Goal: Information Seeking & Learning: Learn about a topic

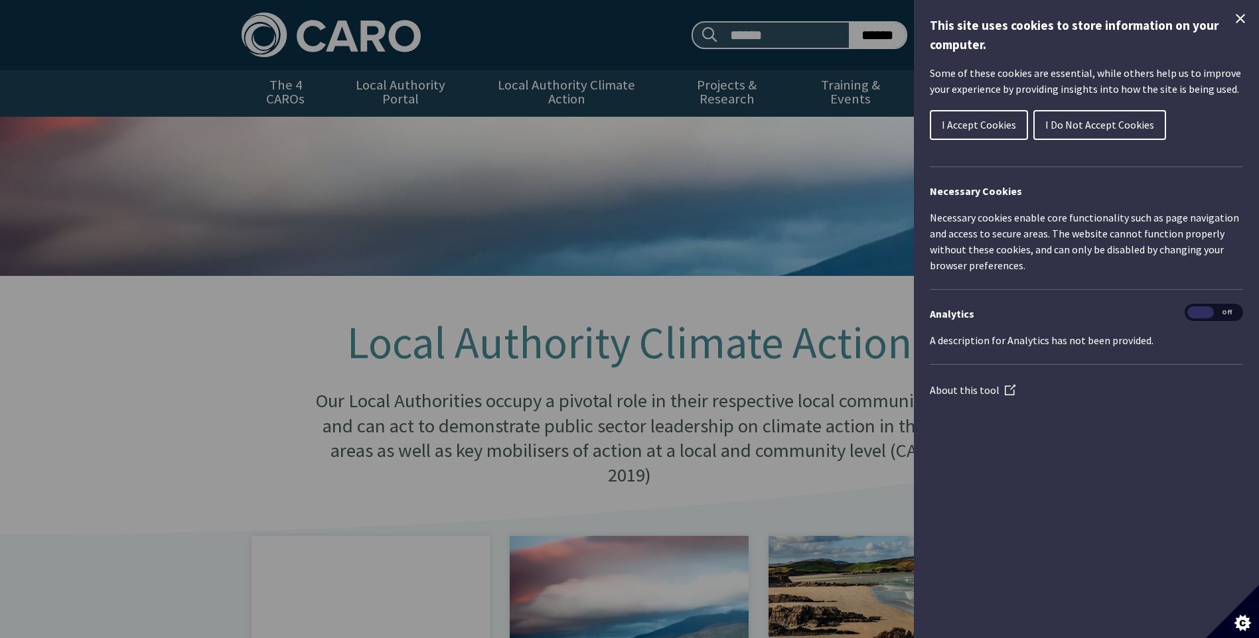
click at [996, 122] on span "I Accept Cookies" at bounding box center [979, 124] width 74 height 13
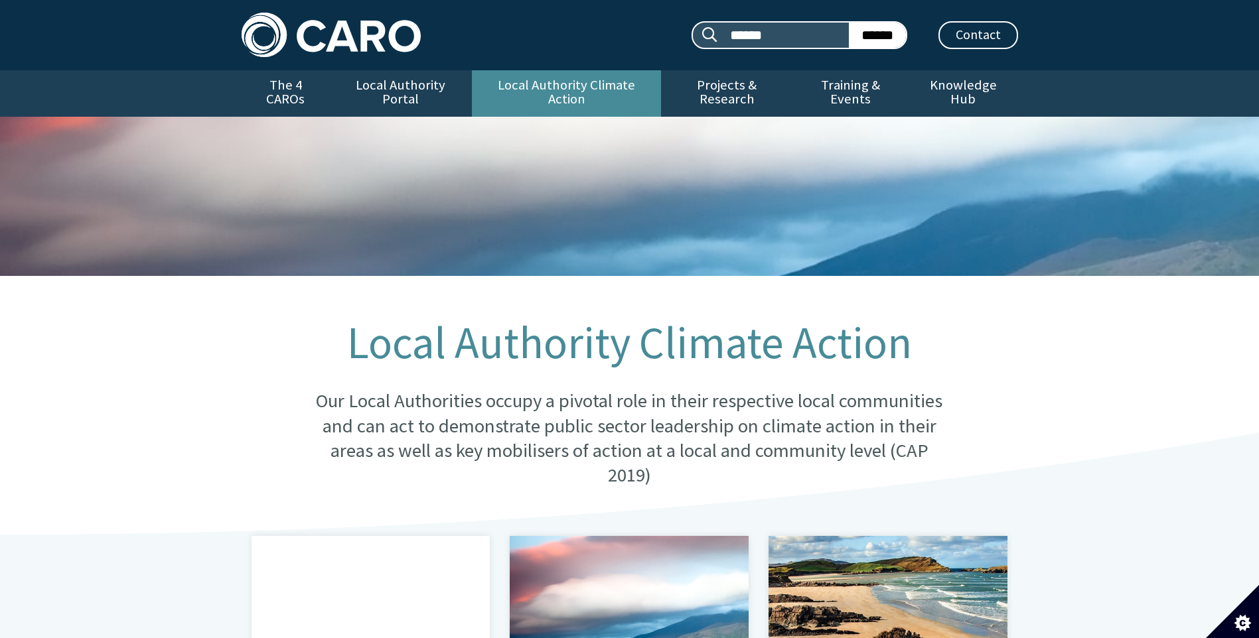
click at [543, 91] on link "Local Authority Climate Action" at bounding box center [566, 93] width 189 height 46
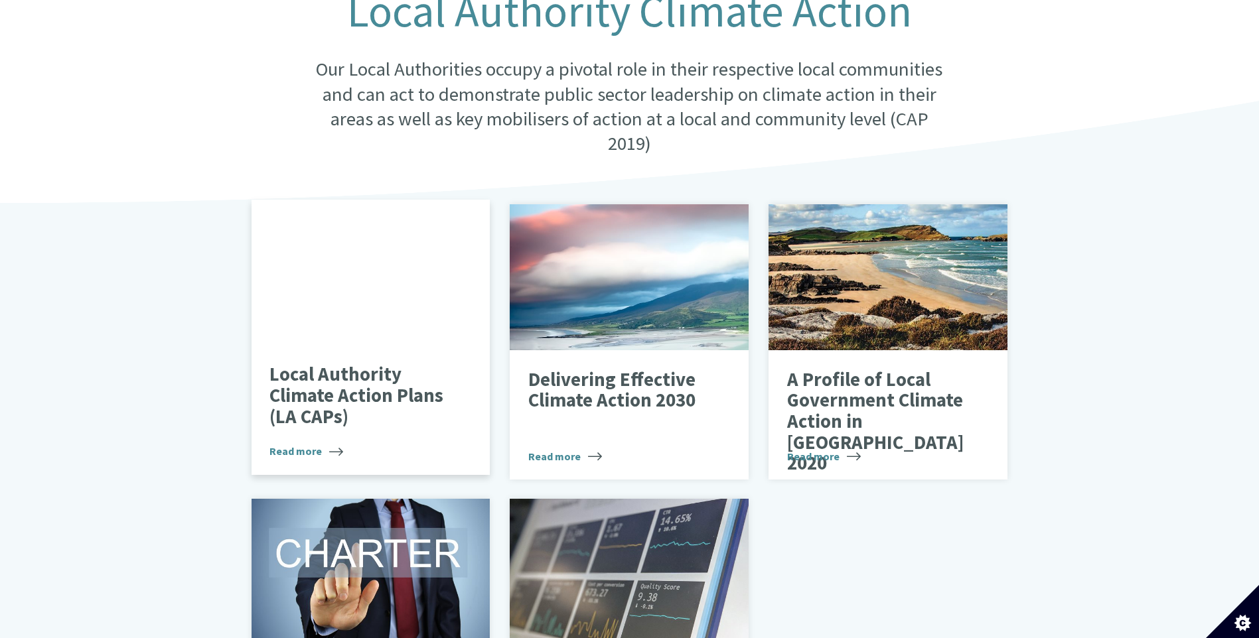
click at [372, 346] on div "Local Authority Climate Action Plans (LA CAPs) Read more" at bounding box center [371, 411] width 239 height 130
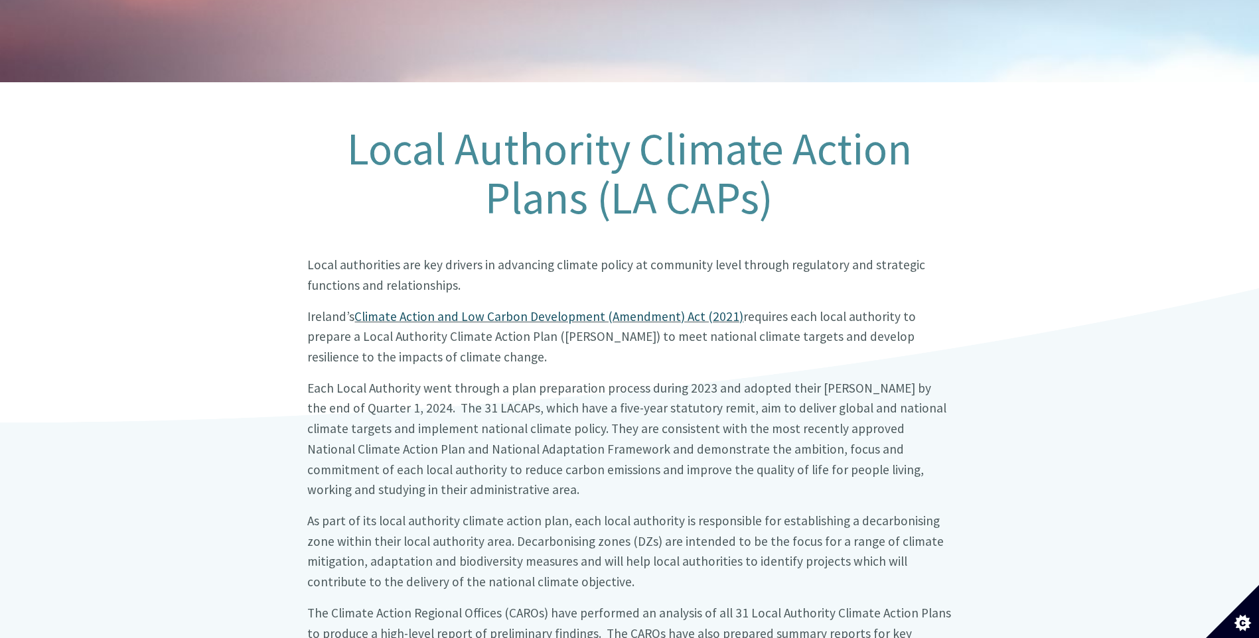
scroll to position [597, 0]
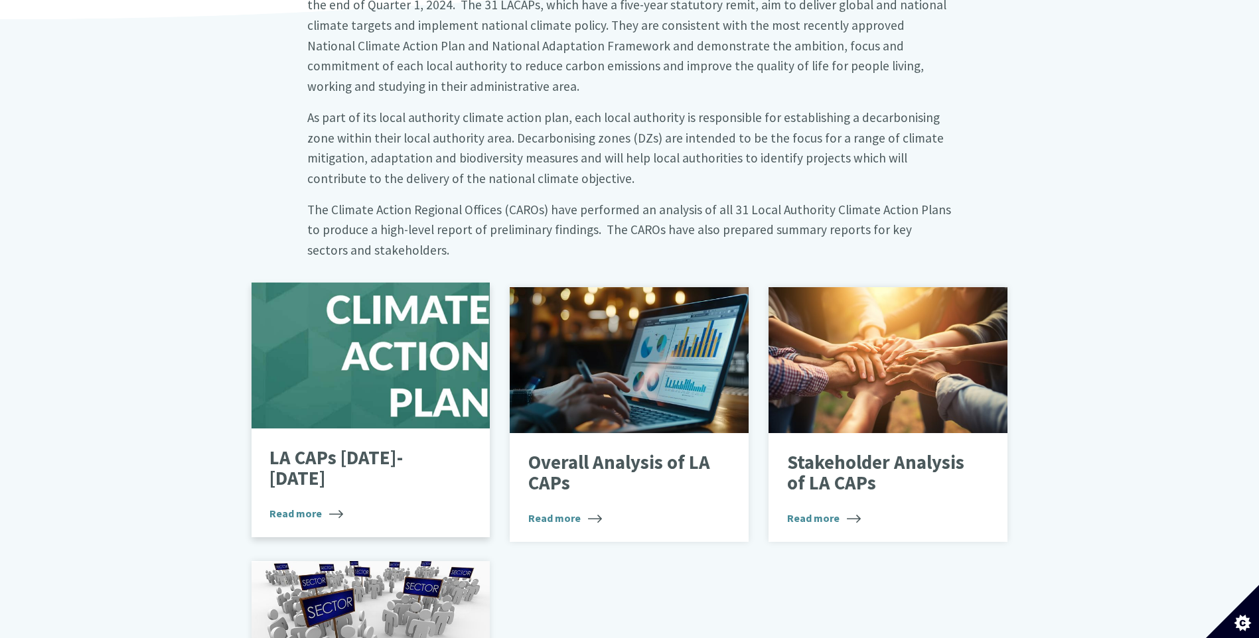
click at [328, 350] on div at bounding box center [371, 356] width 239 height 146
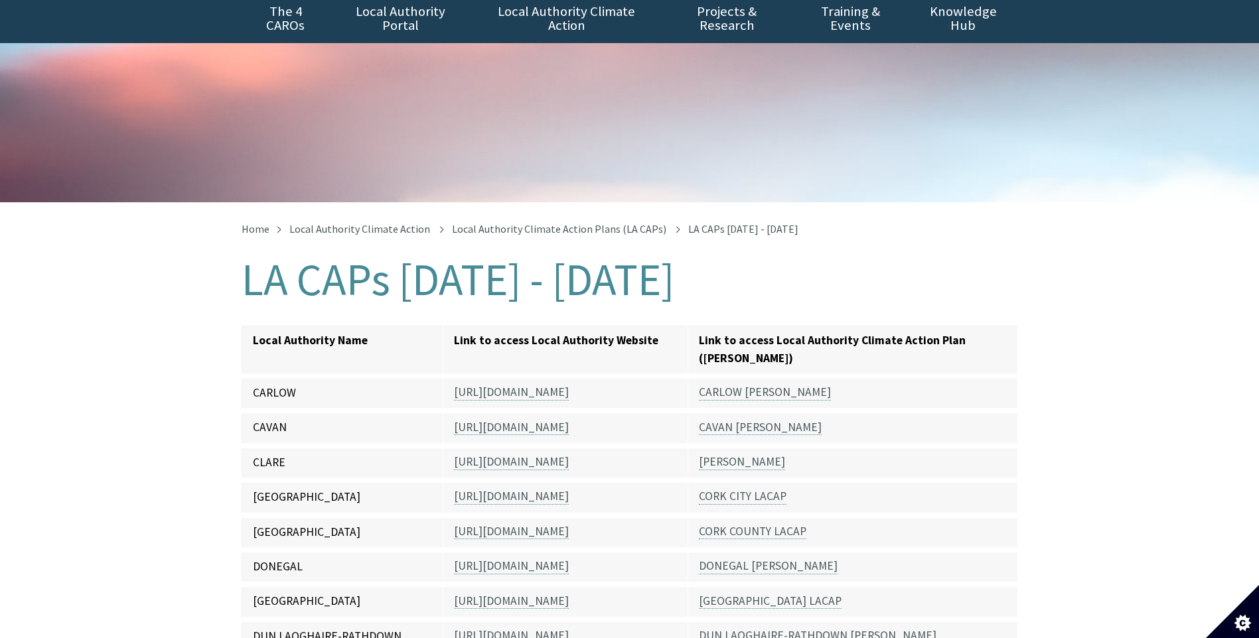
scroll to position [265, 0]
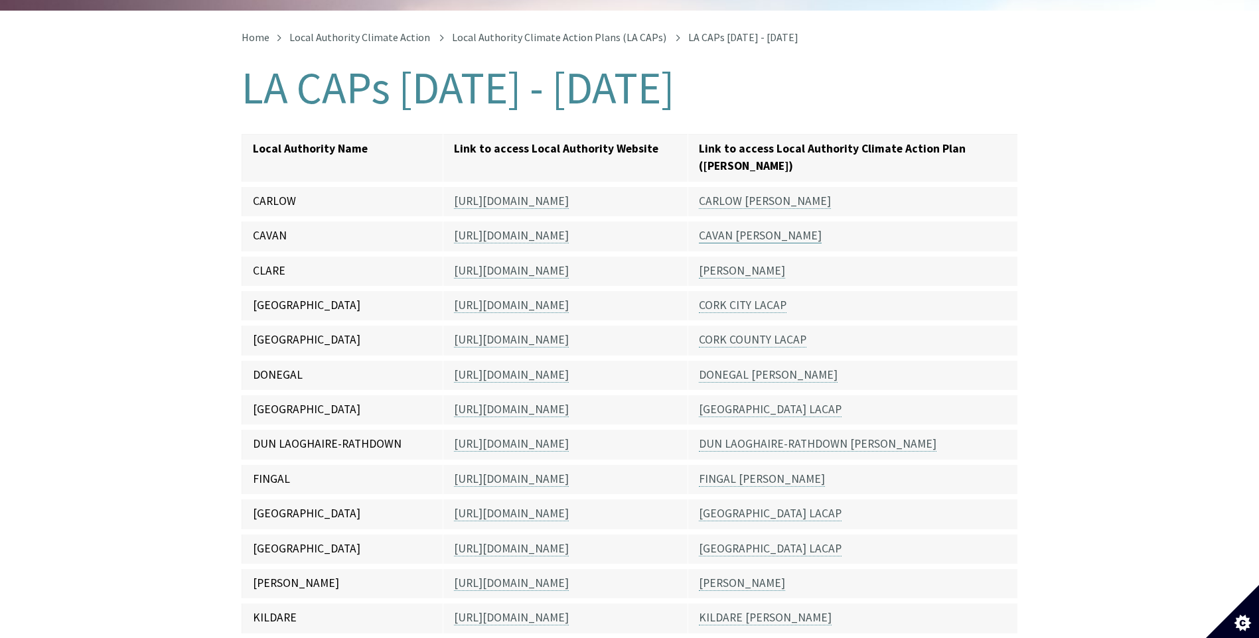
click at [736, 228] on link "CAVAN [PERSON_NAME]" at bounding box center [760, 235] width 123 height 15
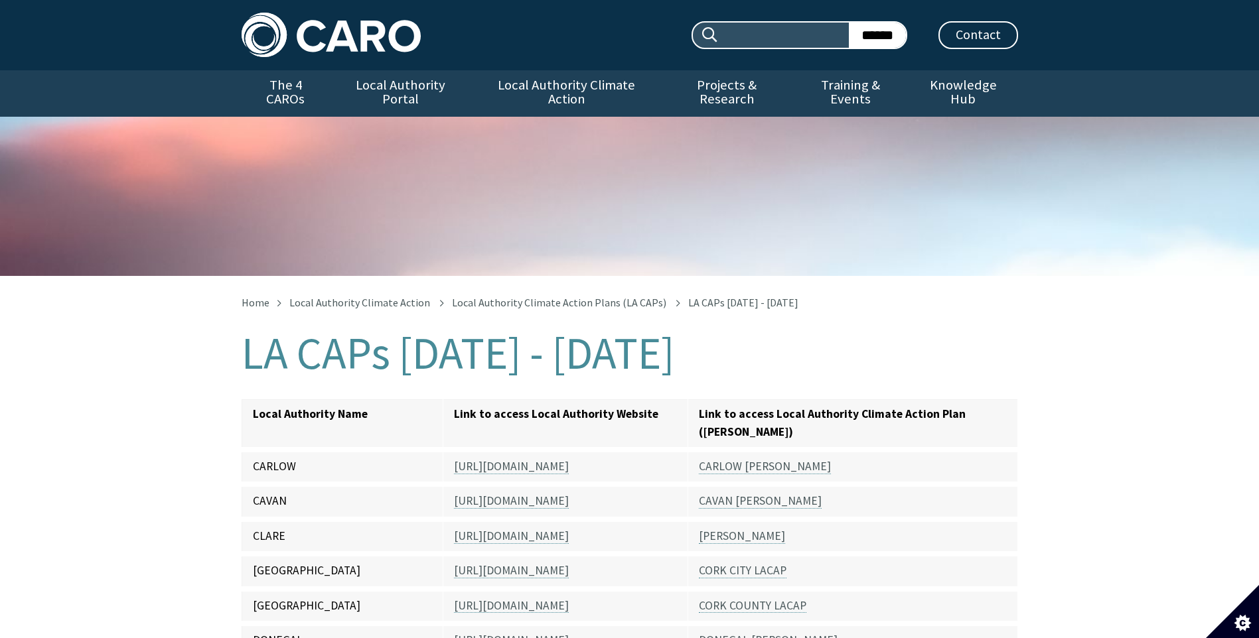
scroll to position [276, 0]
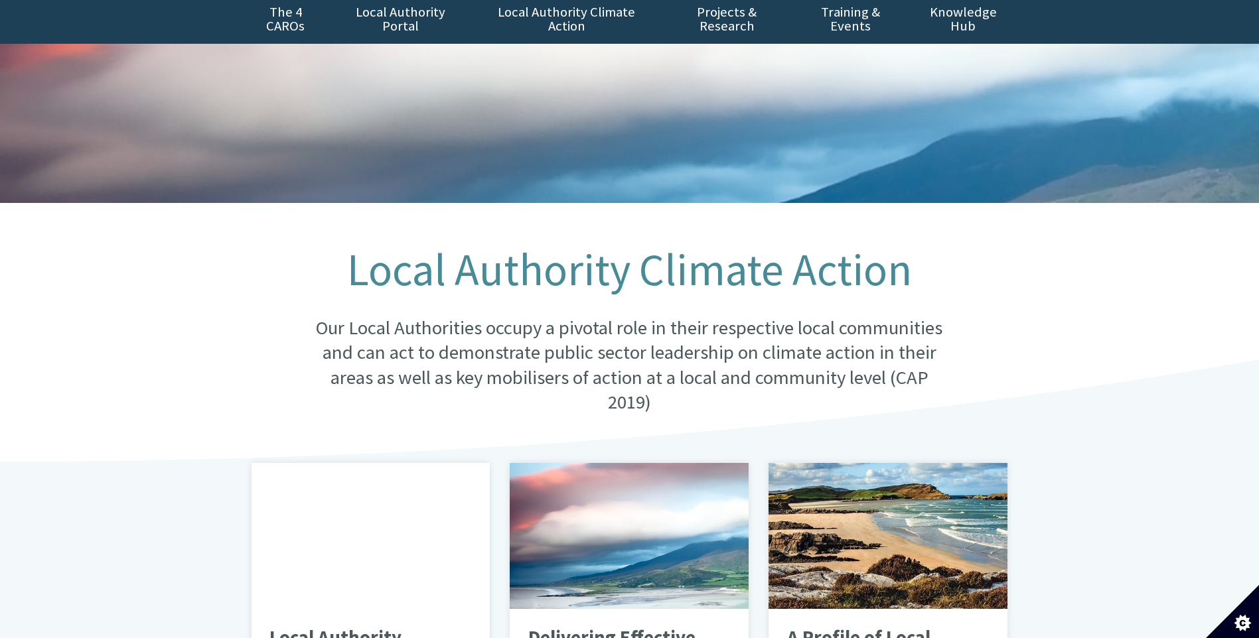
scroll to position [133, 0]
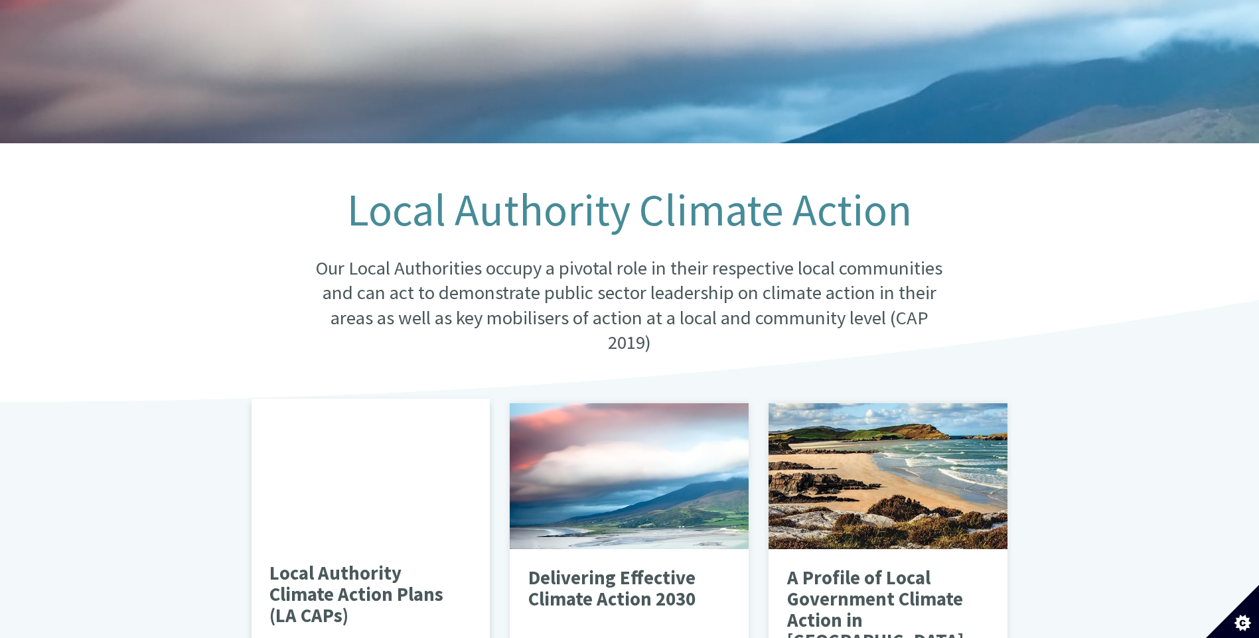
click at [374, 510] on div at bounding box center [371, 472] width 239 height 146
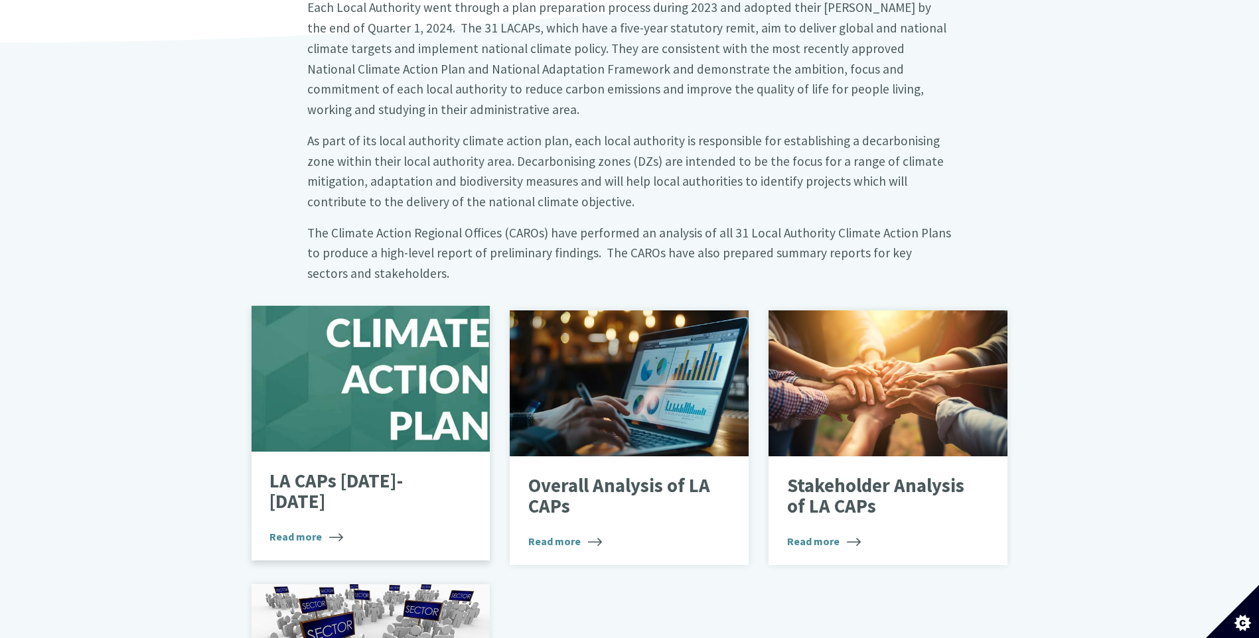
scroll to position [597, 0]
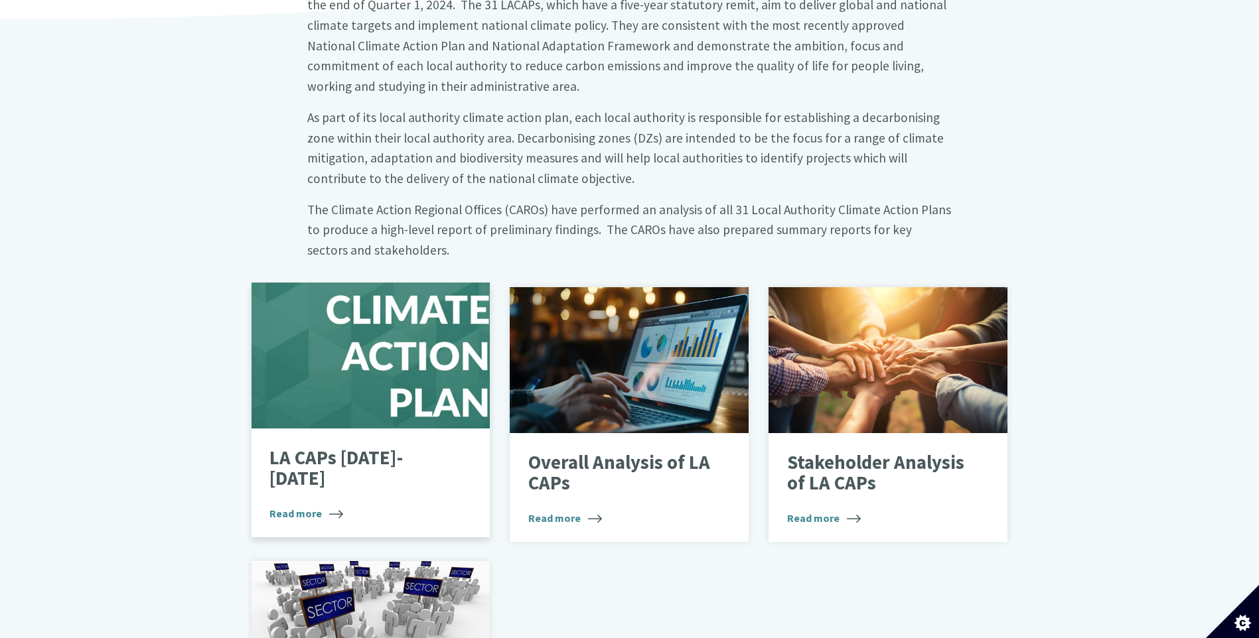
click at [315, 506] on span "Read more" at bounding box center [306, 514] width 74 height 16
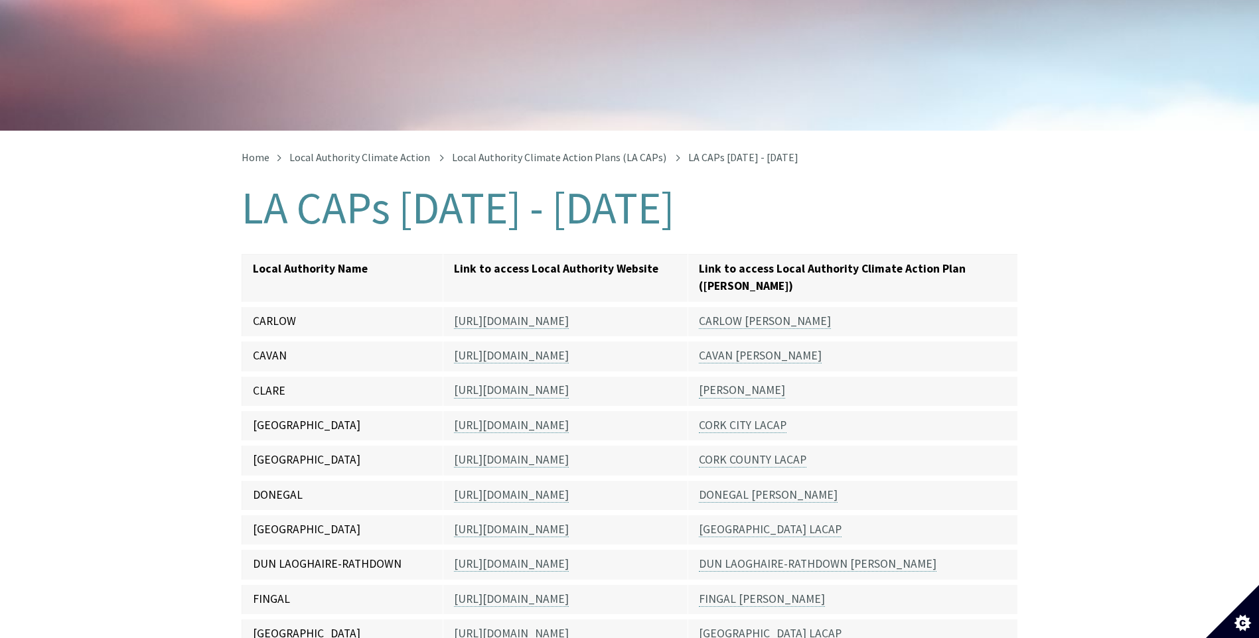
scroll to position [199, 0]
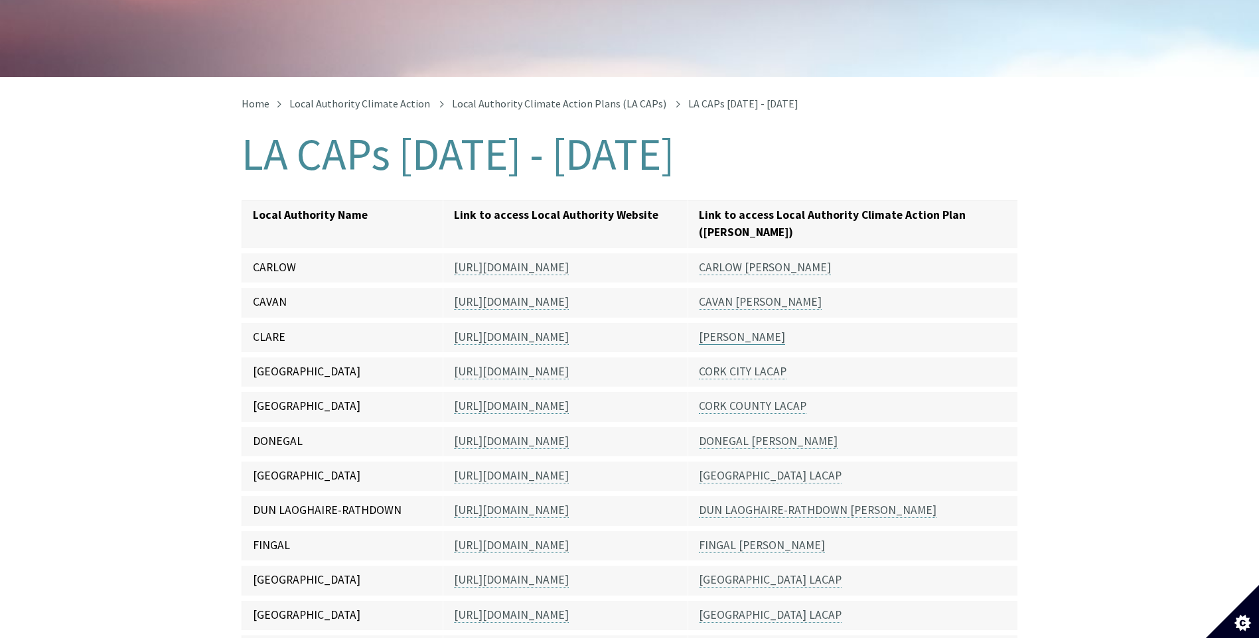
click at [744, 330] on link "[PERSON_NAME]" at bounding box center [742, 337] width 86 height 15
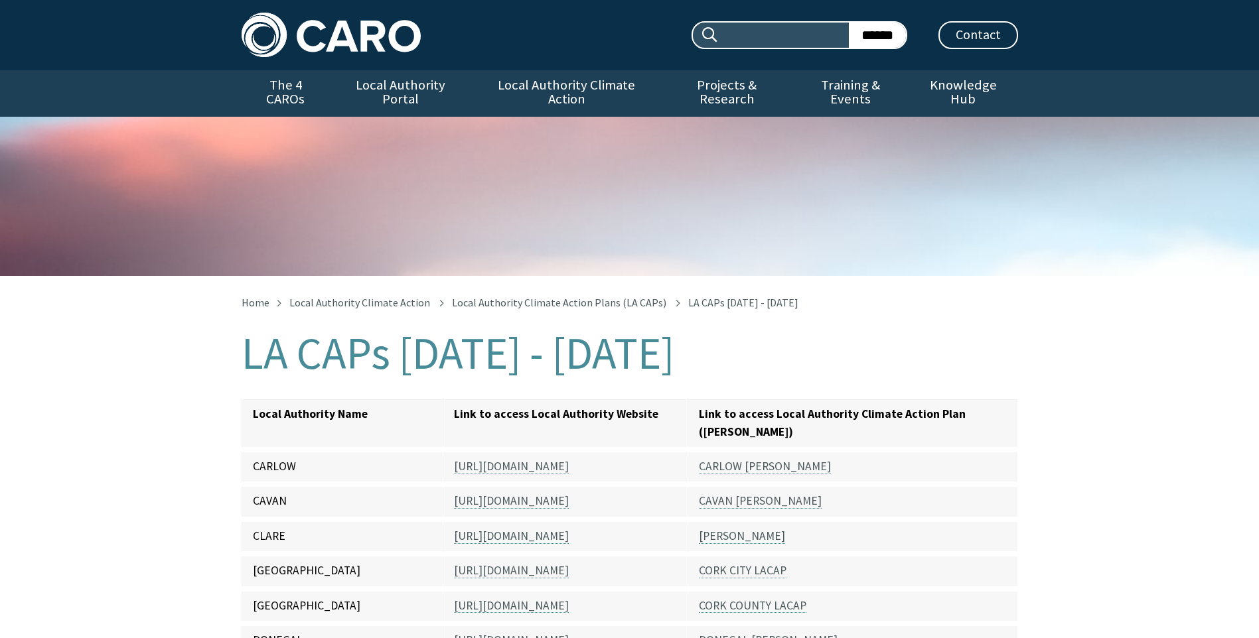
scroll to position [199, 0]
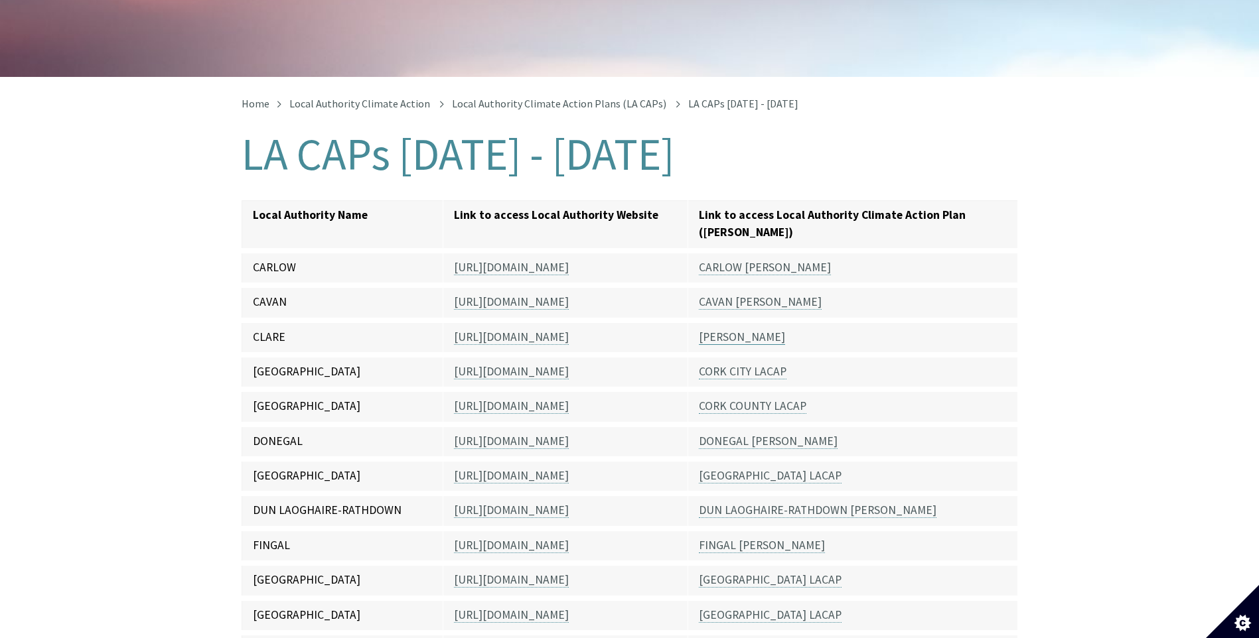
click at [731, 330] on link "[PERSON_NAME]" at bounding box center [742, 337] width 86 height 15
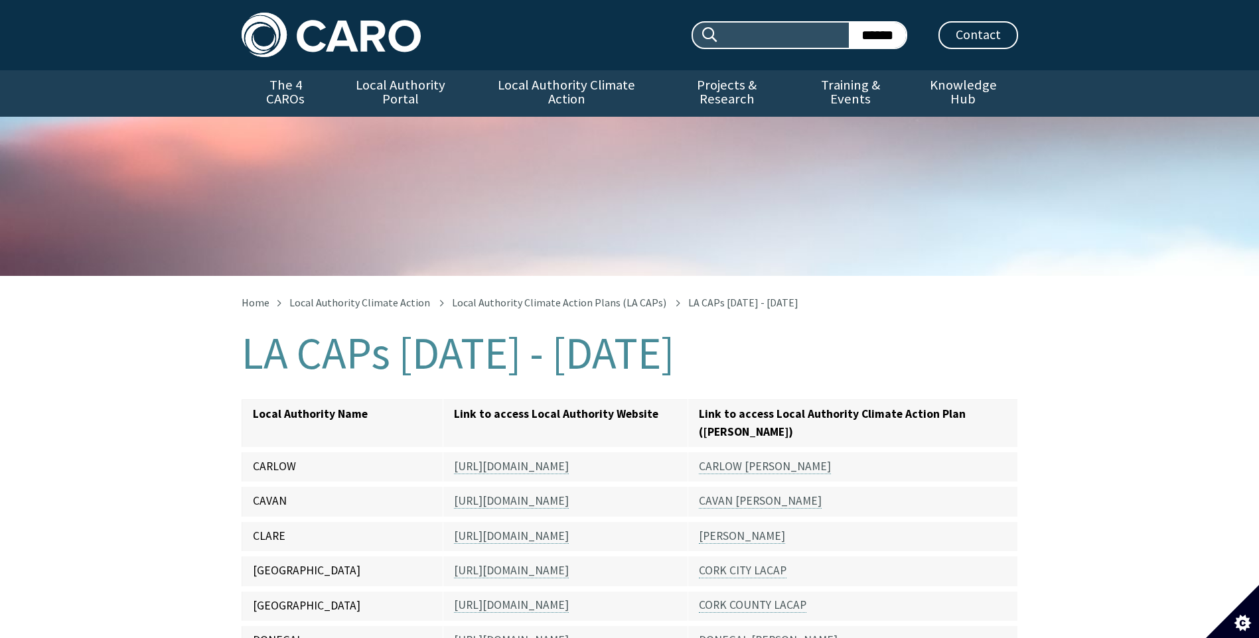
scroll to position [199, 0]
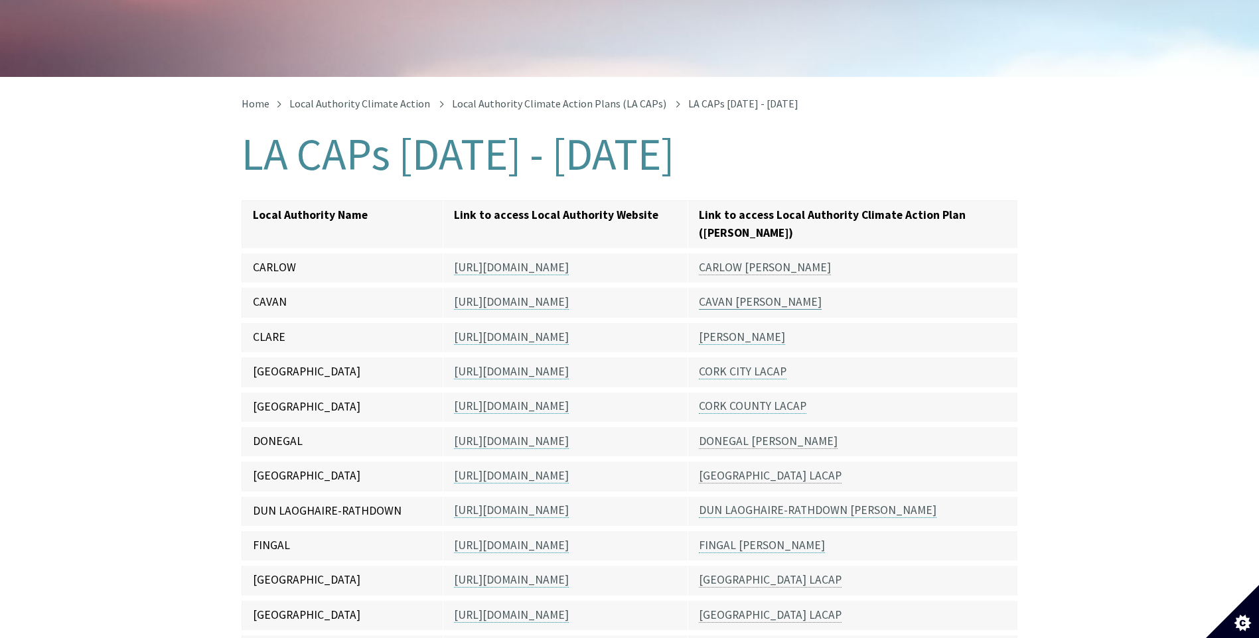
click at [713, 295] on link "CAVAN [PERSON_NAME]" at bounding box center [760, 302] width 123 height 15
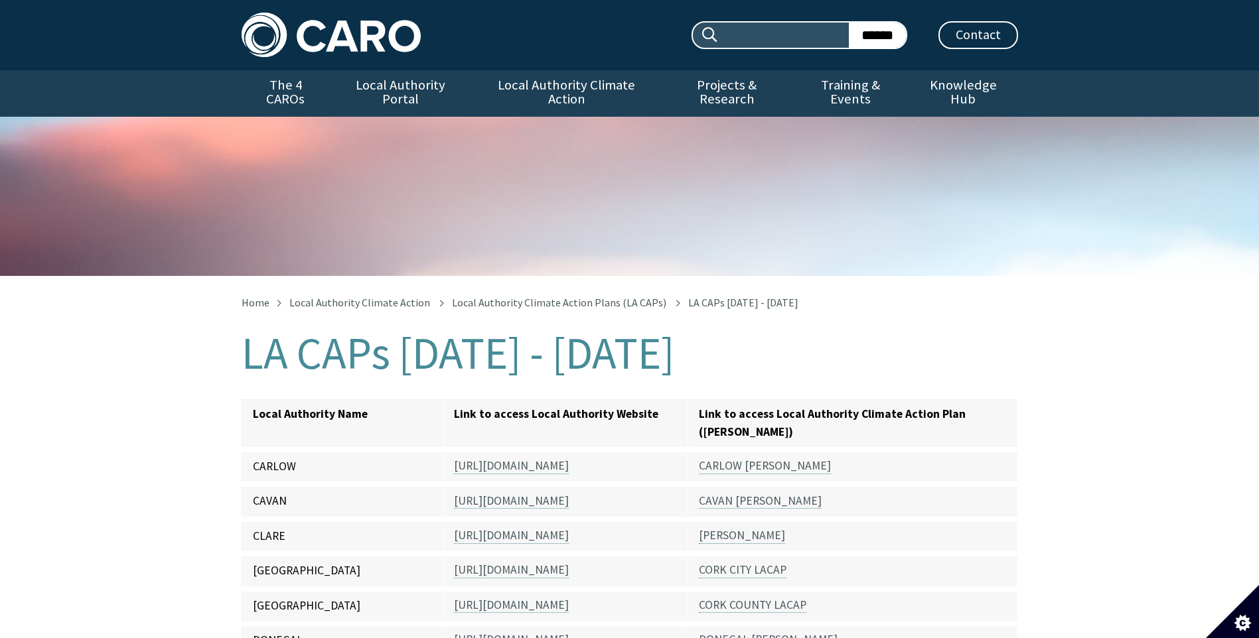
scroll to position [199, 0]
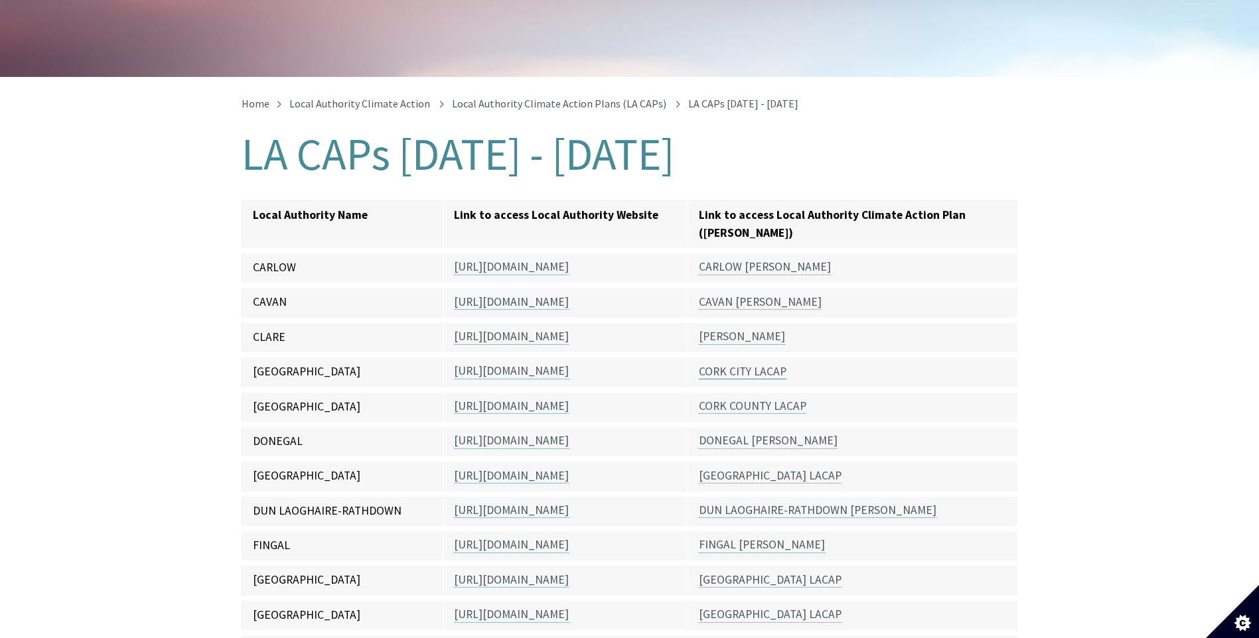
click at [767, 364] on link "CORK CITY LACAP" at bounding box center [743, 371] width 88 height 15
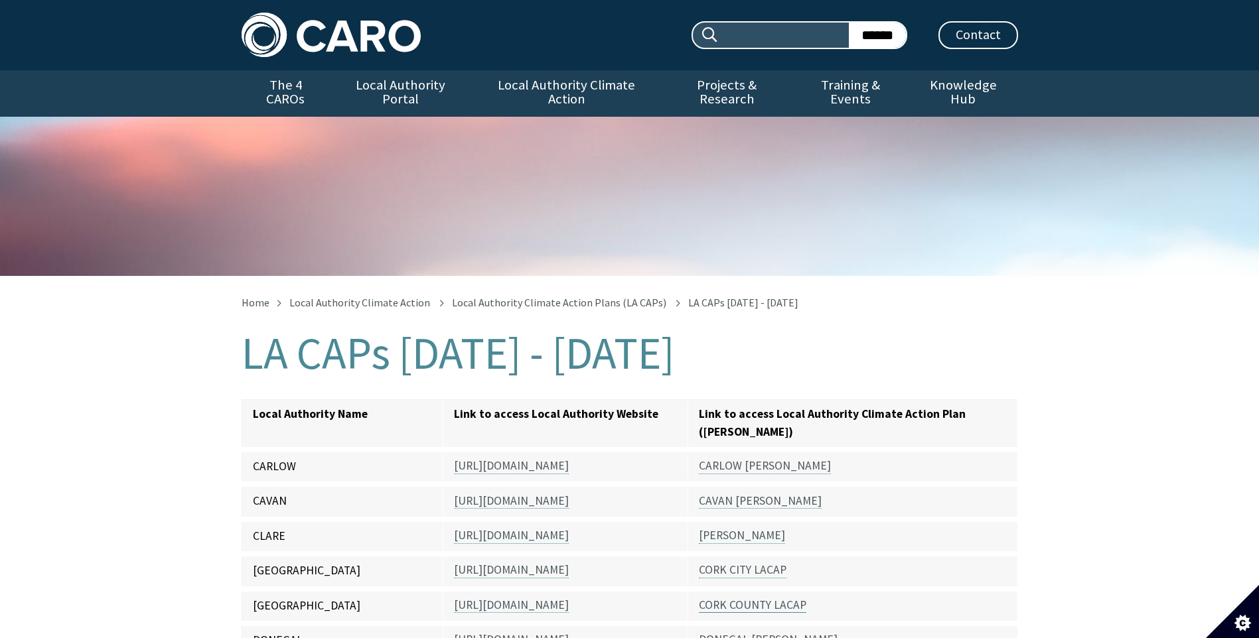
scroll to position [199, 0]
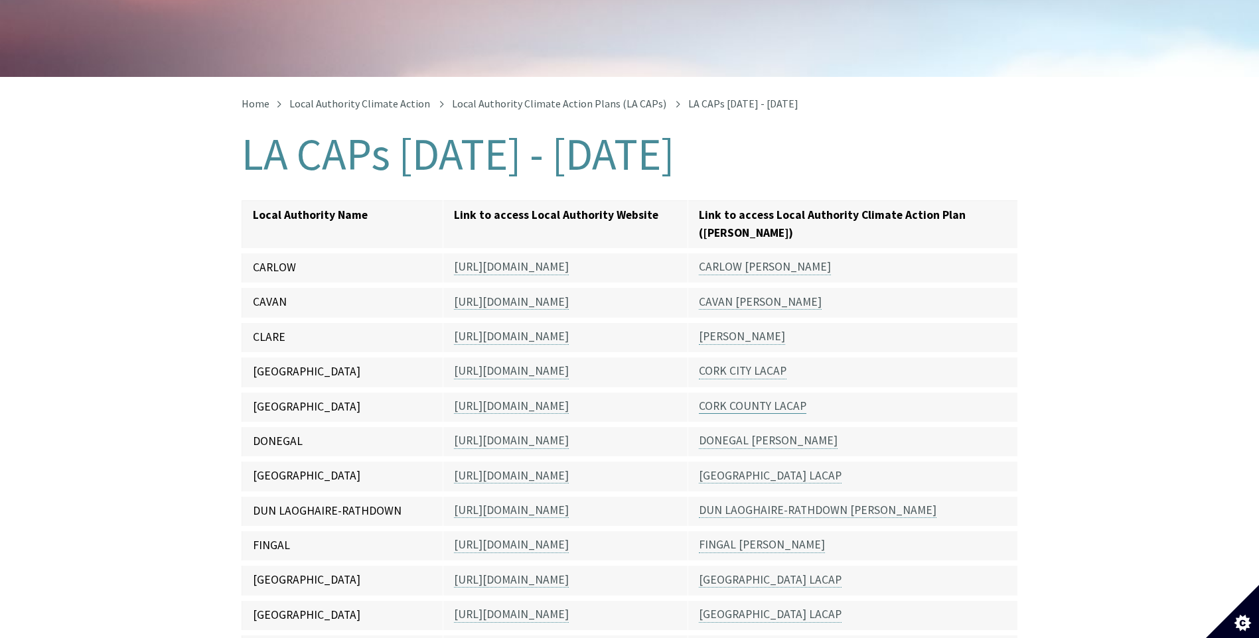
click at [749, 399] on link "CORK COUNTY LACAP" at bounding box center [753, 406] width 108 height 15
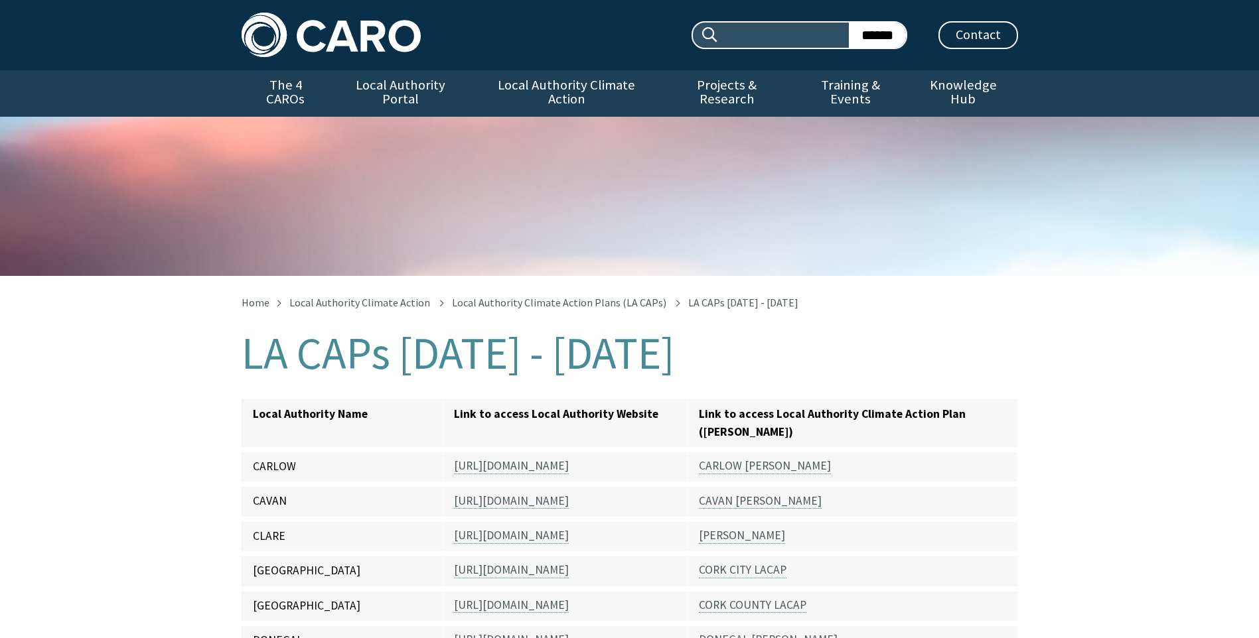
scroll to position [199, 0]
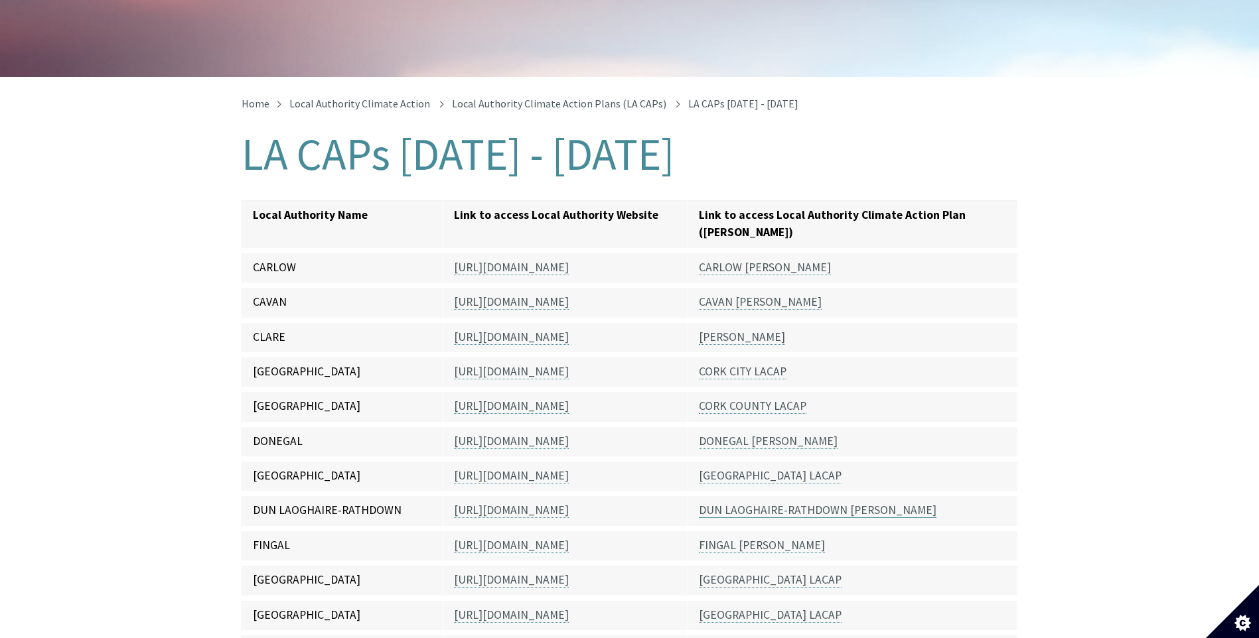
click at [767, 503] on link "DUN LAOGHAIRE-RATHDOWN [PERSON_NAME]" at bounding box center [818, 510] width 238 height 15
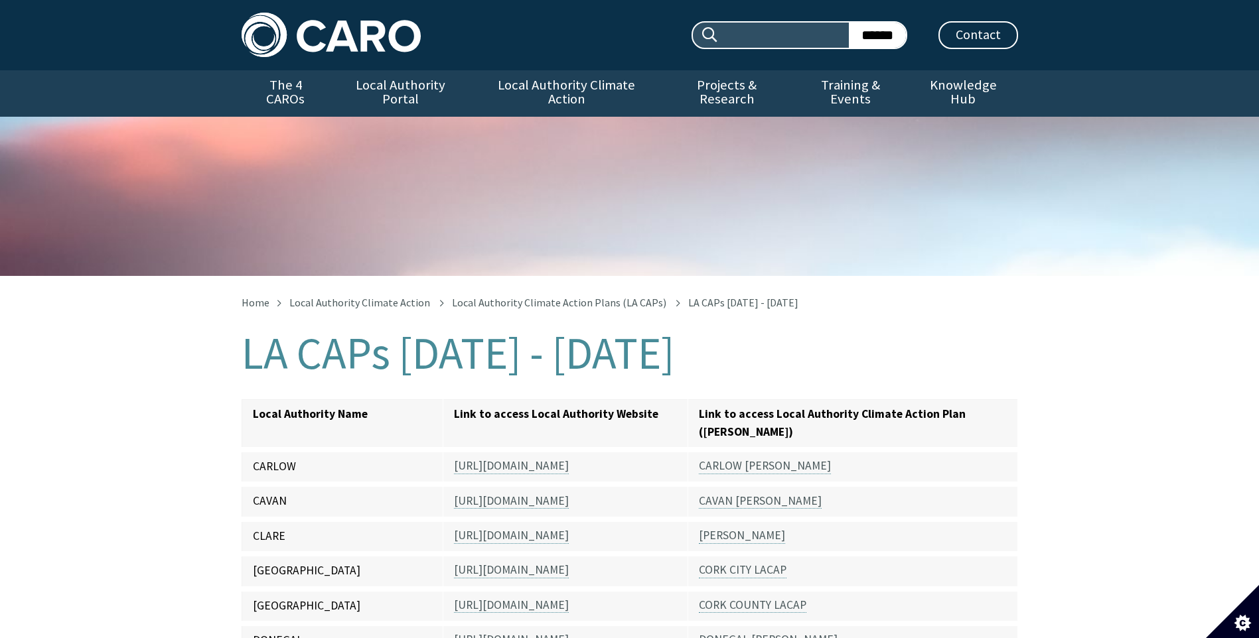
scroll to position [199, 0]
